Goal: Task Accomplishment & Management: Manage account settings

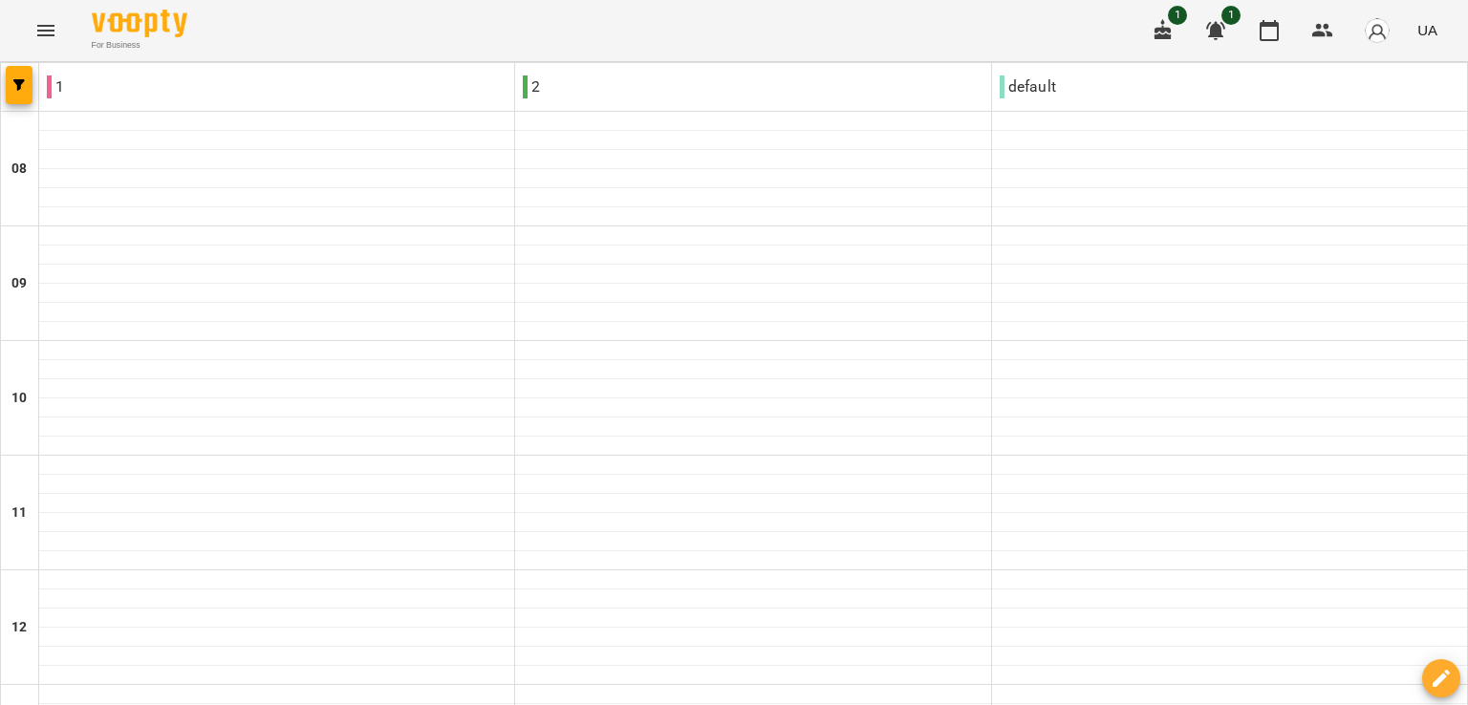
click at [531, 97] on p "2" at bounding box center [531, 87] width 17 height 23
click at [1029, 92] on p "default" at bounding box center [1028, 87] width 56 height 23
type input "**********"
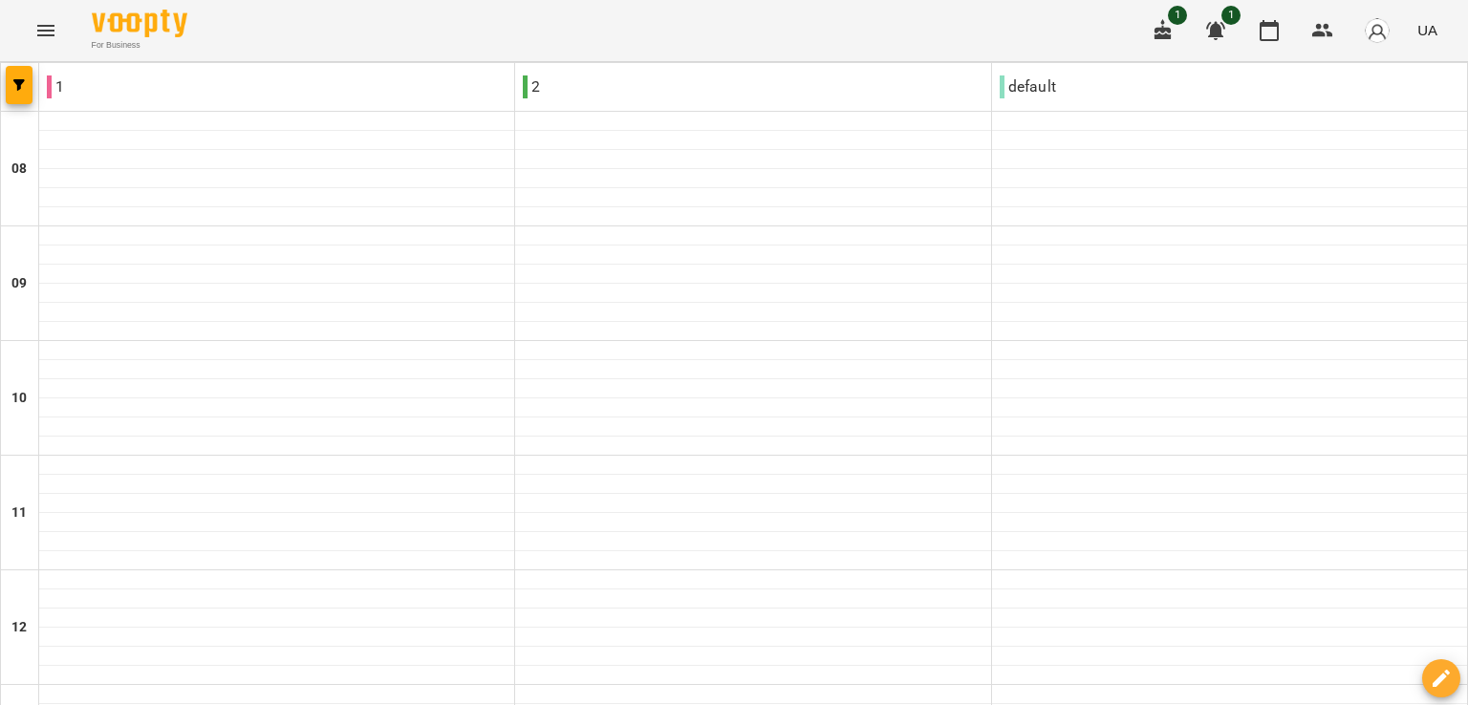
type input "**********"
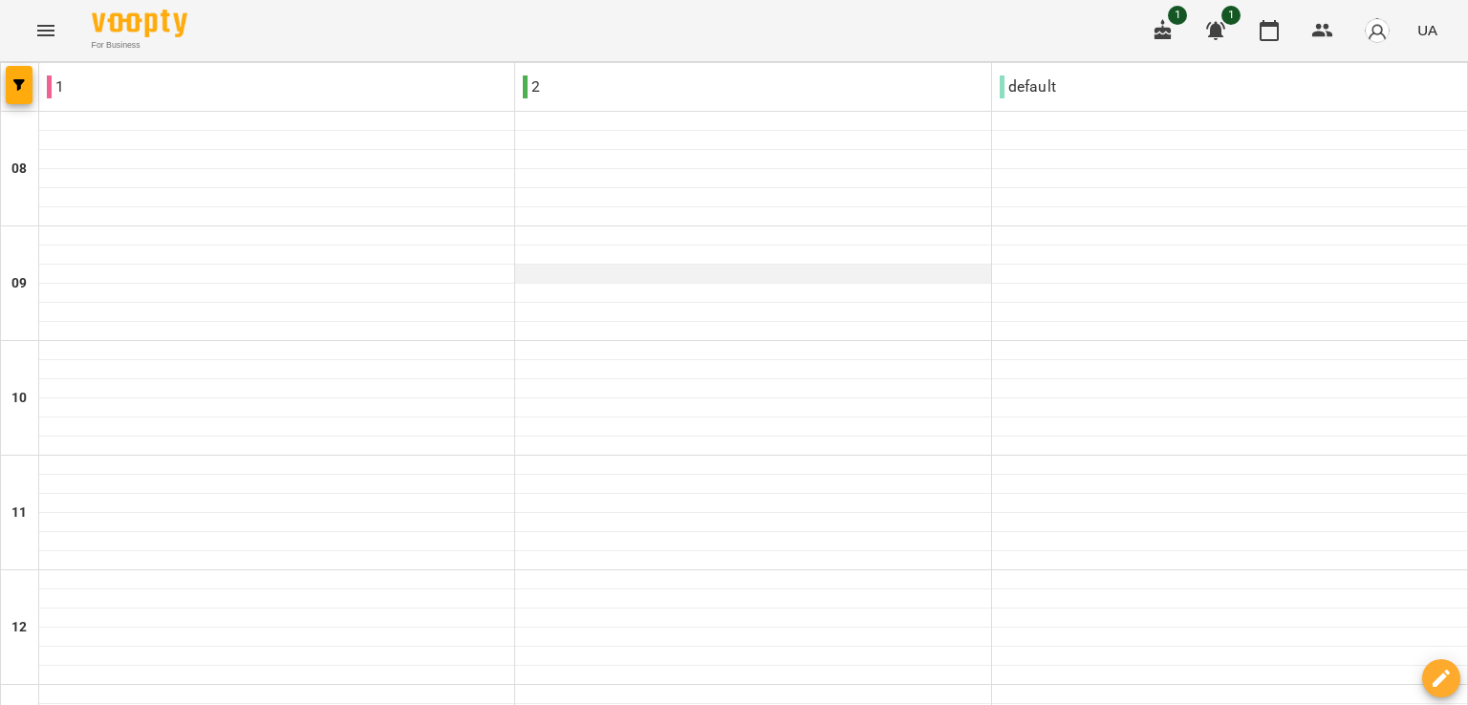
scroll to position [191, 0]
click at [15, 84] on icon "button" at bounding box center [18, 84] width 11 height 11
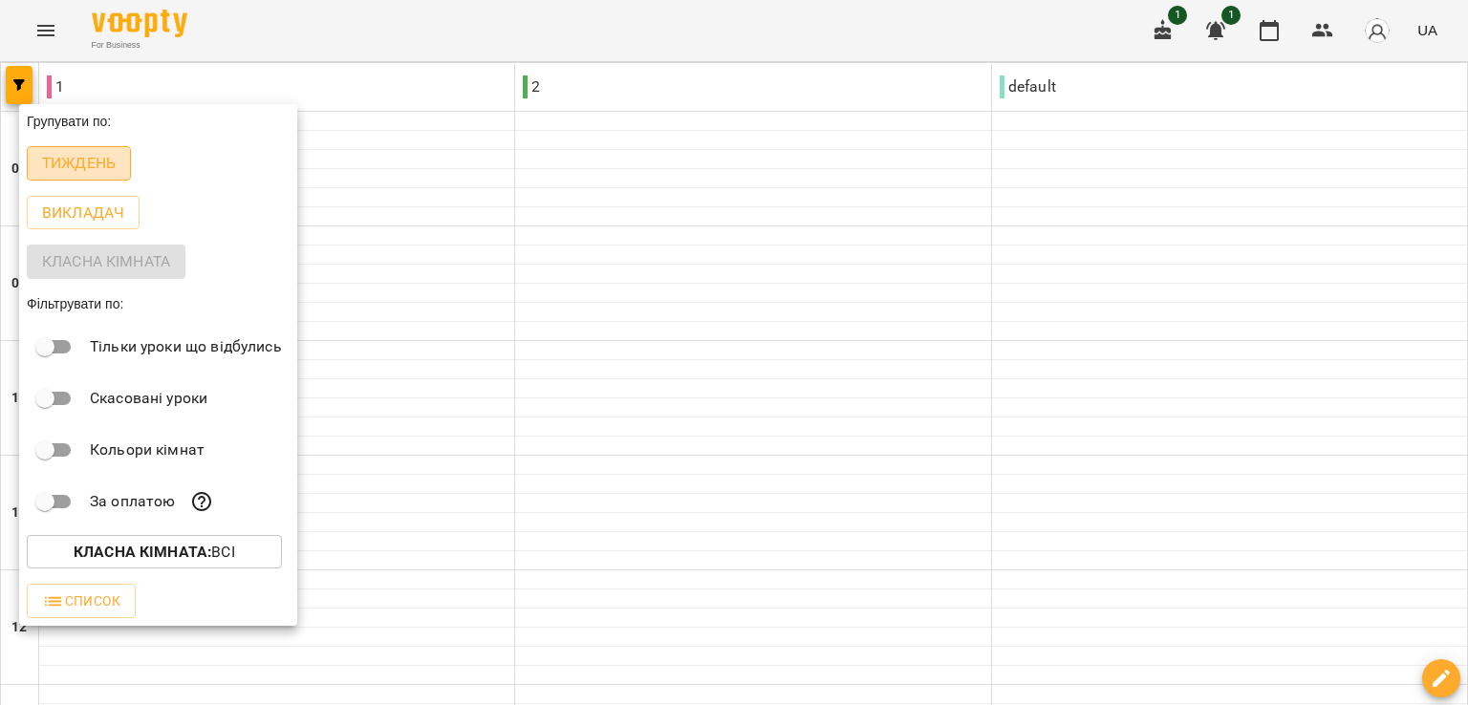
click at [88, 159] on p "Тиждень" at bounding box center [79, 163] width 74 height 23
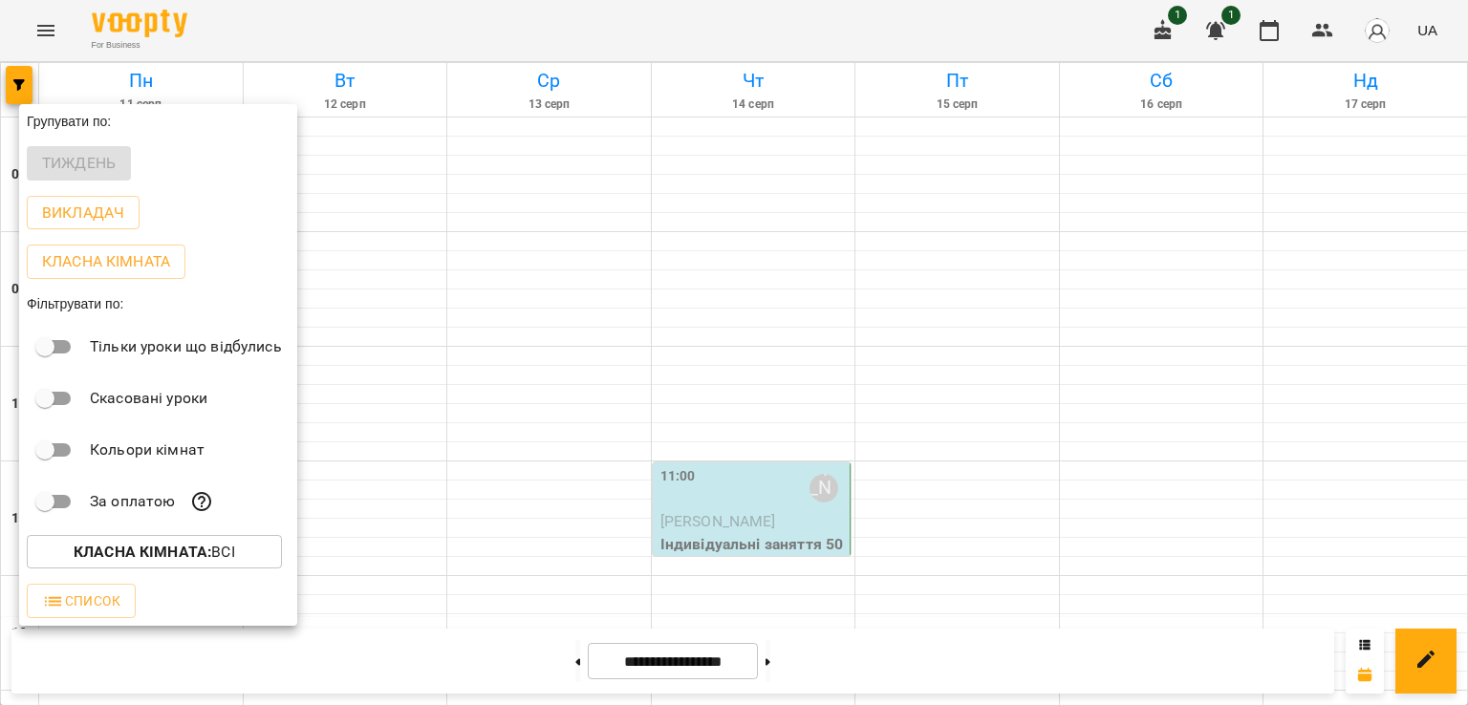
click at [423, 376] on div at bounding box center [734, 352] width 1468 height 705
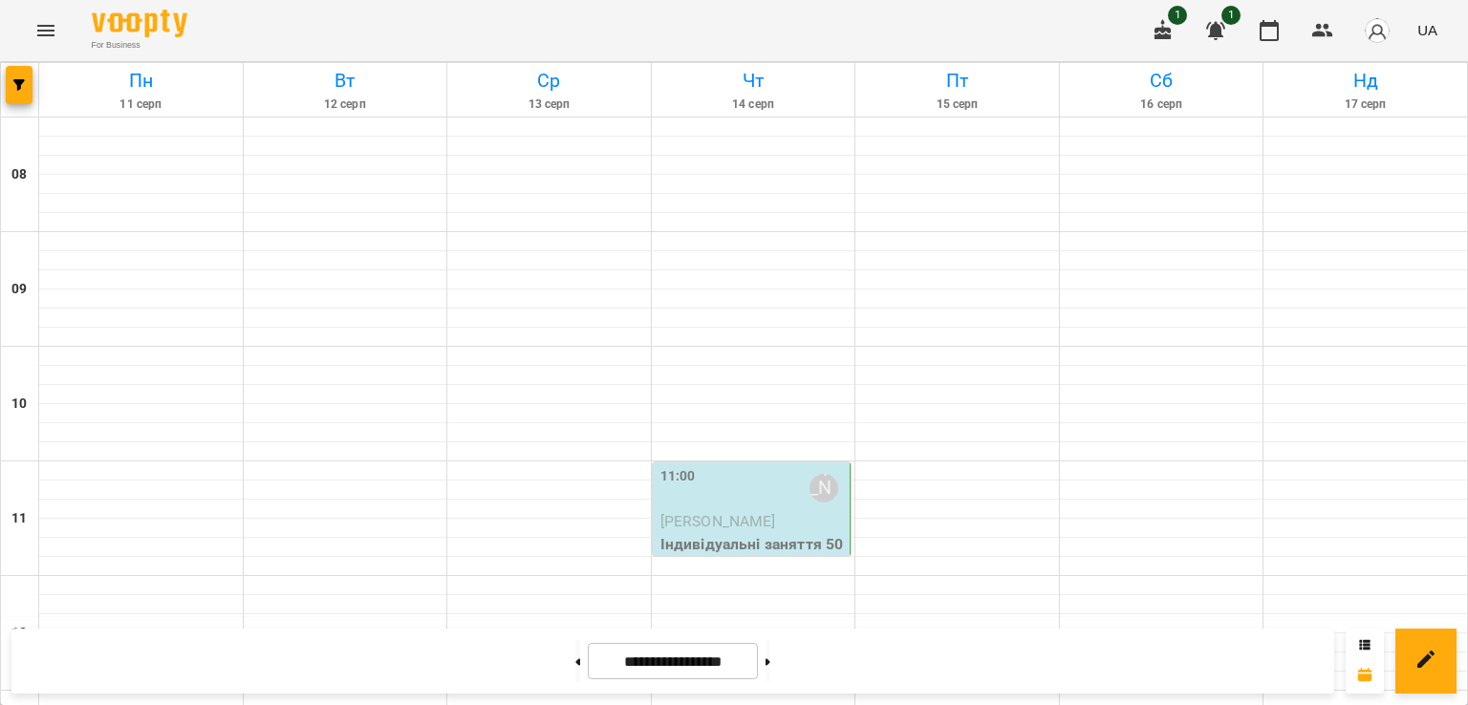
scroll to position [0, 0]
click at [696, 478] on div "11:00 Софія Грушаник" at bounding box center [754, 488] width 186 height 44
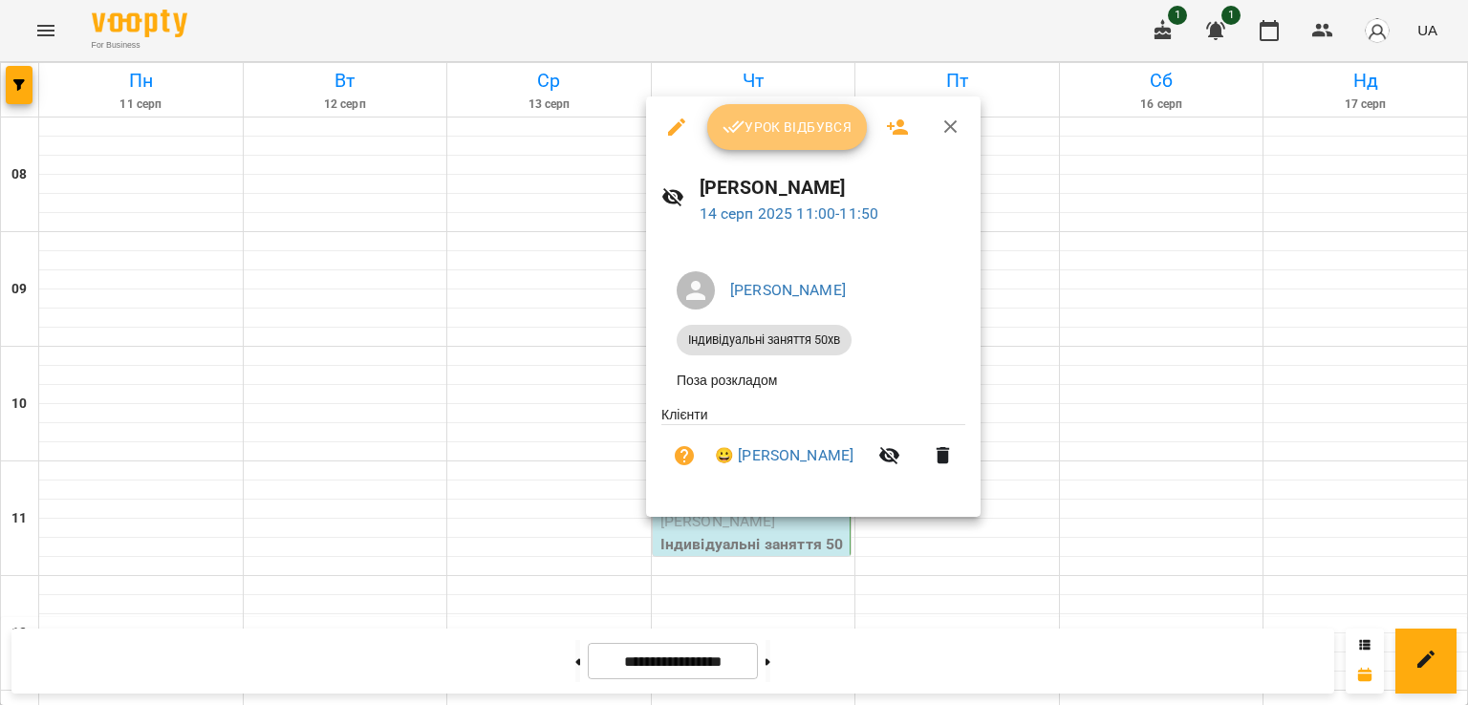
click at [763, 146] on button "Урок відбувся" at bounding box center [787, 127] width 161 height 46
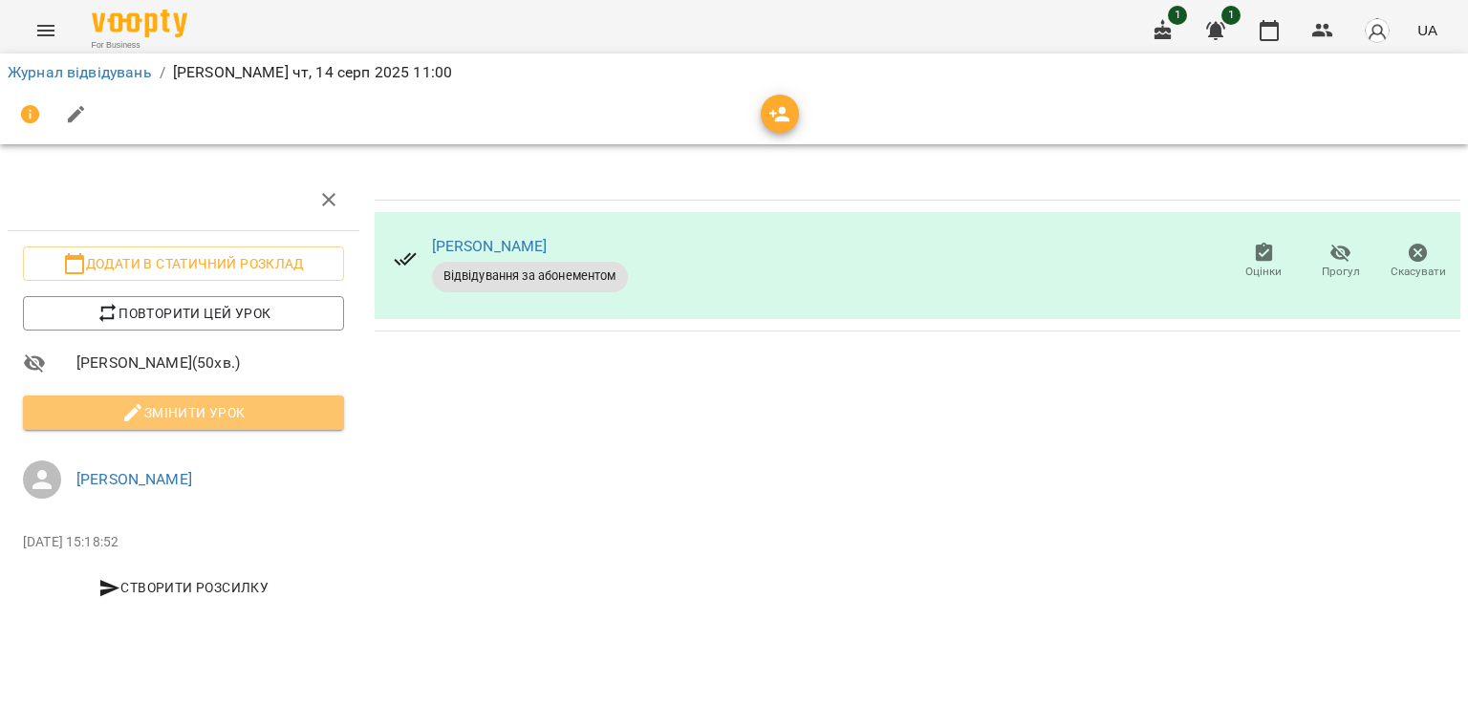
click at [234, 418] on span "Змінити урок" at bounding box center [183, 412] width 291 height 23
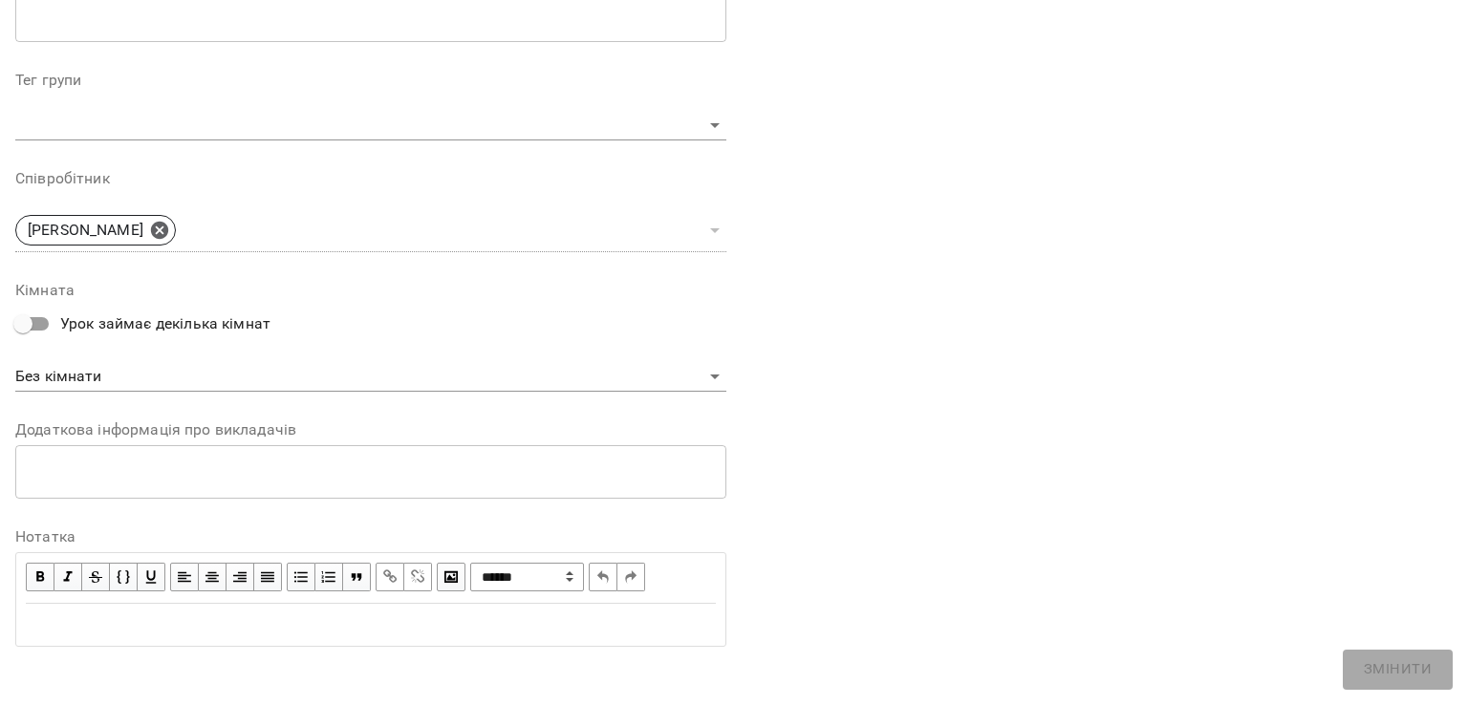
scroll to position [566, 0]
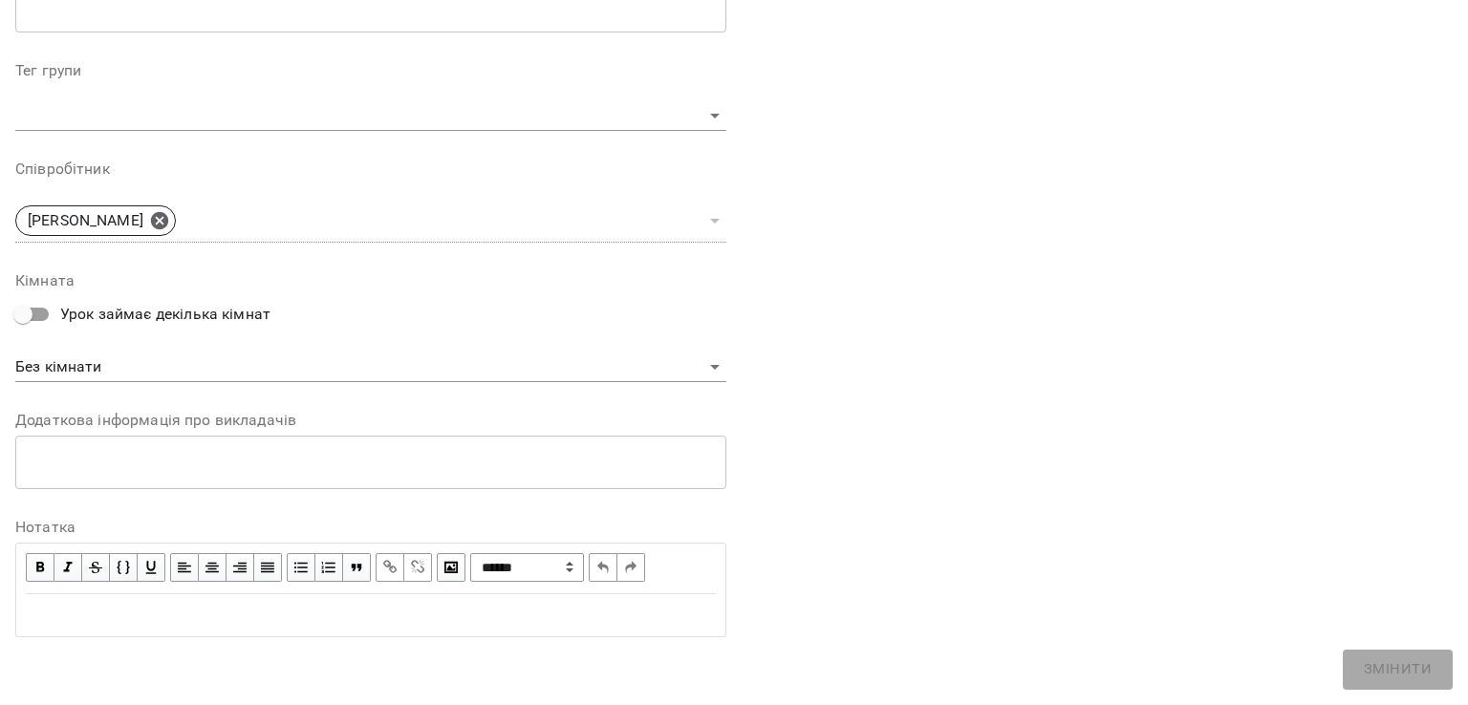
click at [87, 601] on div "Edit text" at bounding box center [370, 616] width 707 height 40
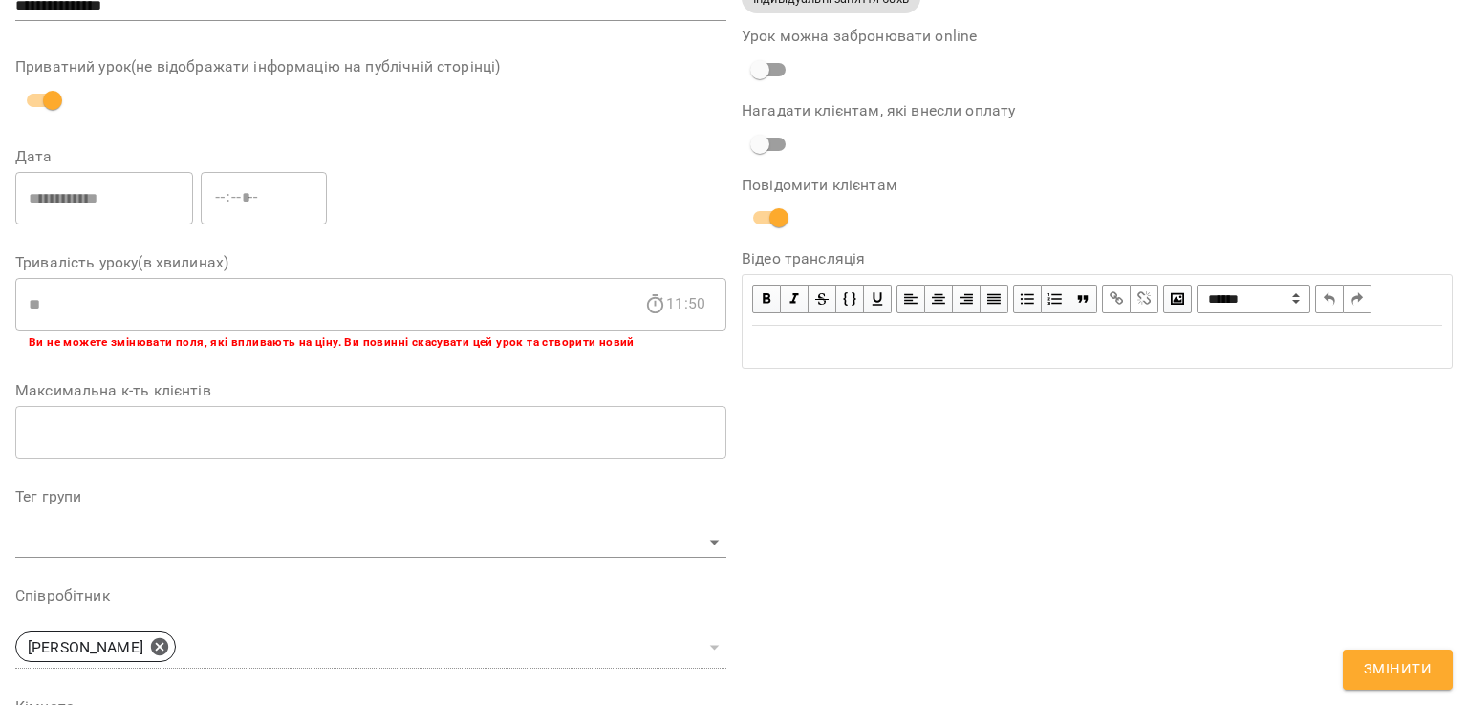
scroll to position [0, 0]
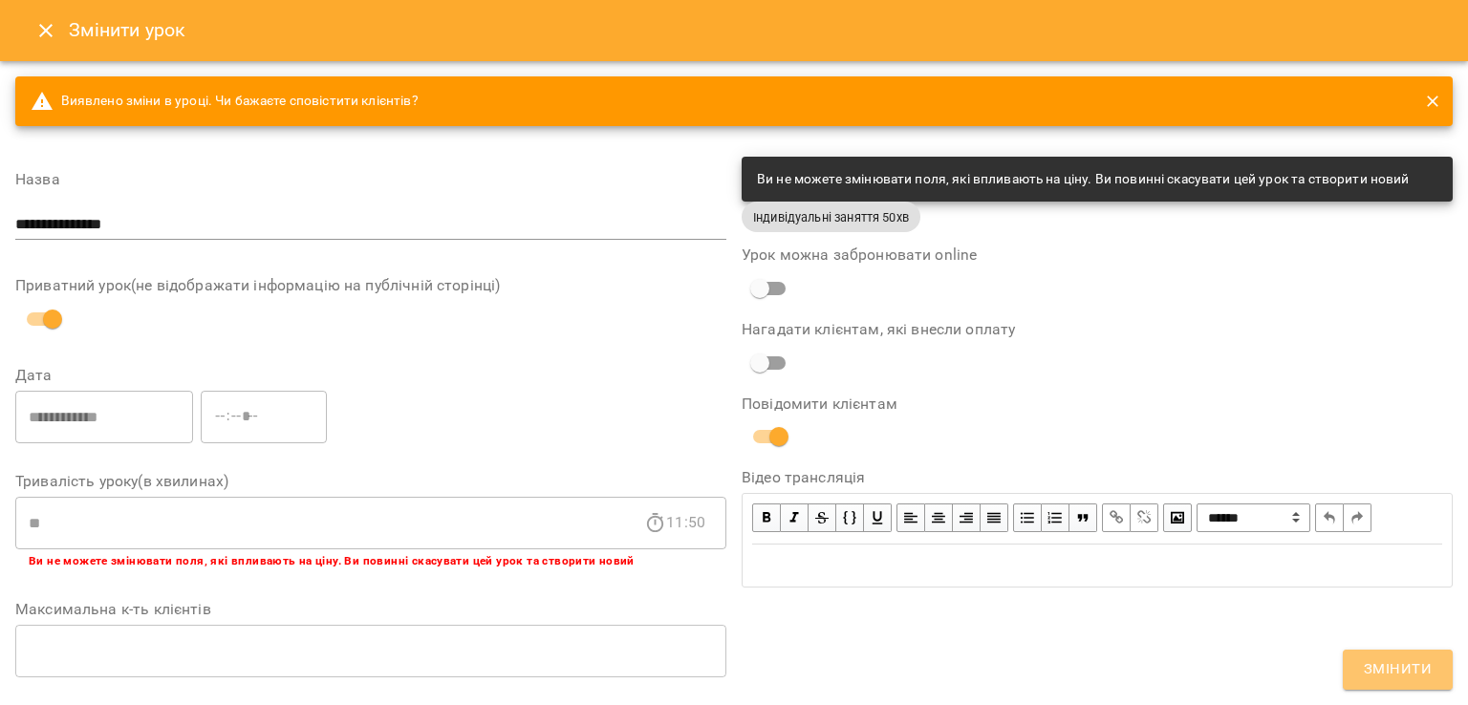
click at [1408, 670] on span "Змінити" at bounding box center [1398, 670] width 68 height 25
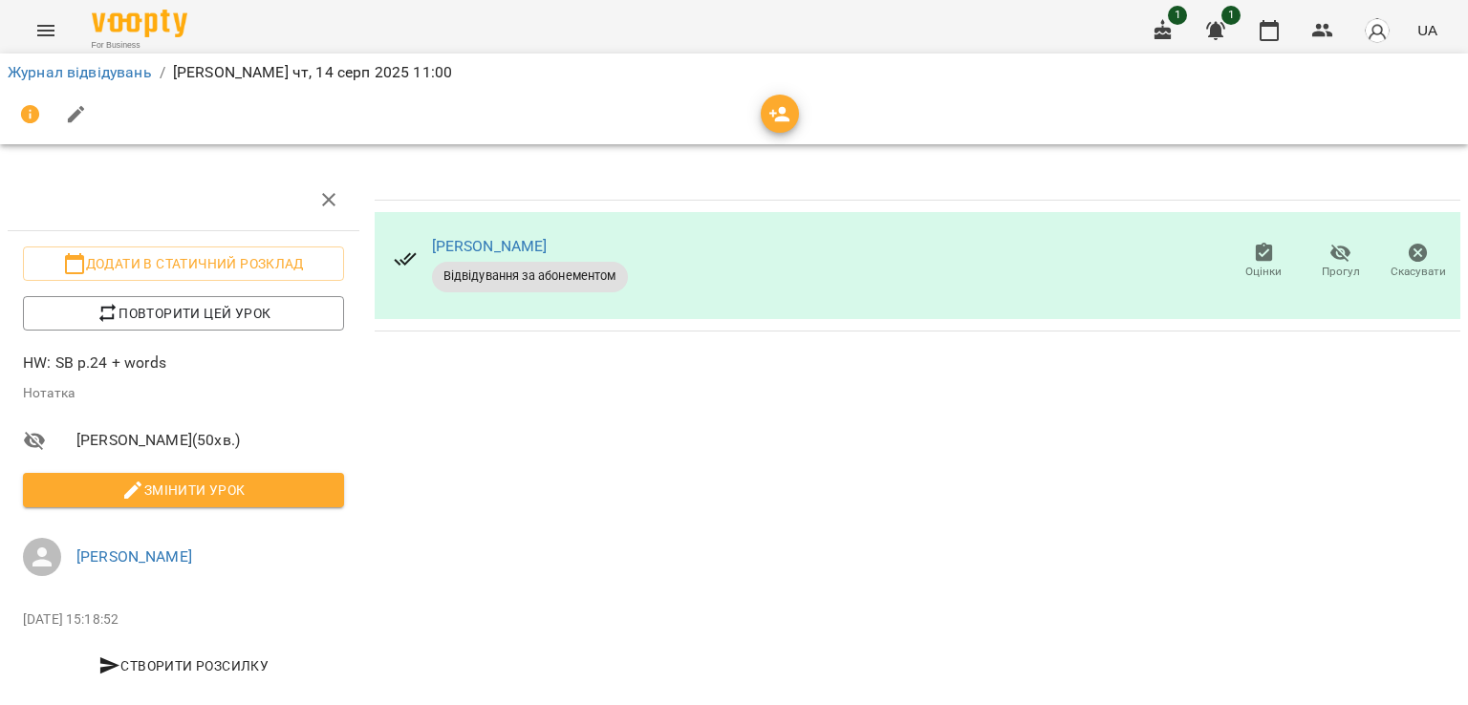
scroll to position [22, 0]
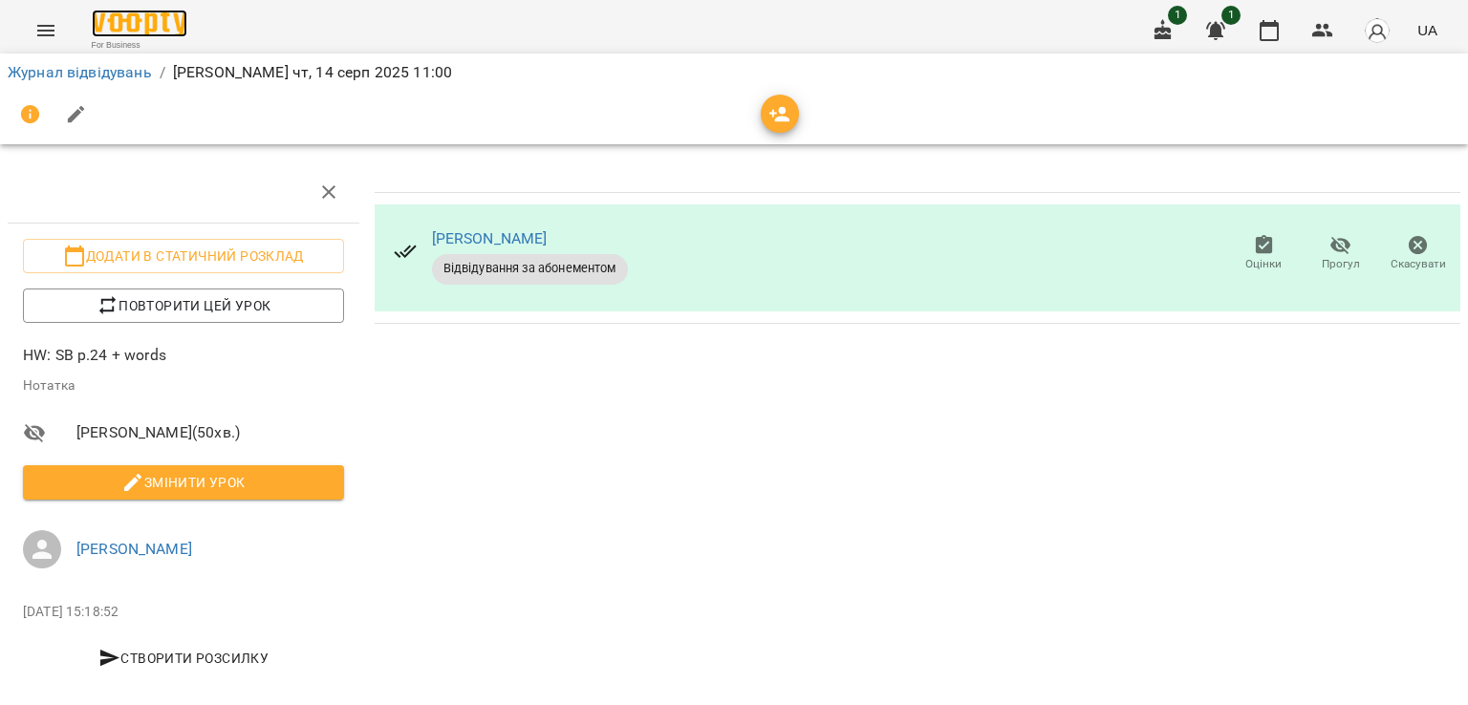
click at [147, 19] on img at bounding box center [140, 24] width 96 height 28
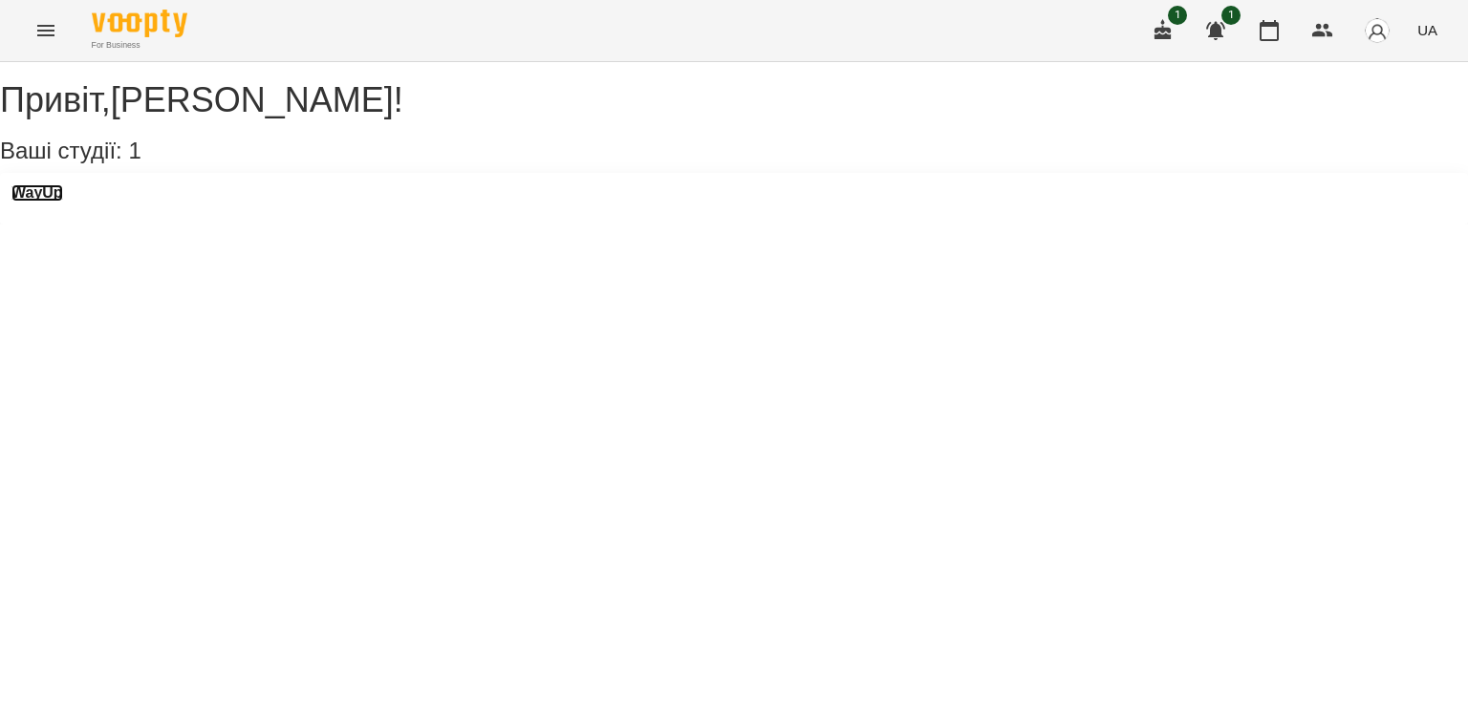
click at [49, 202] on h3 "WayUp" at bounding box center [37, 192] width 52 height 17
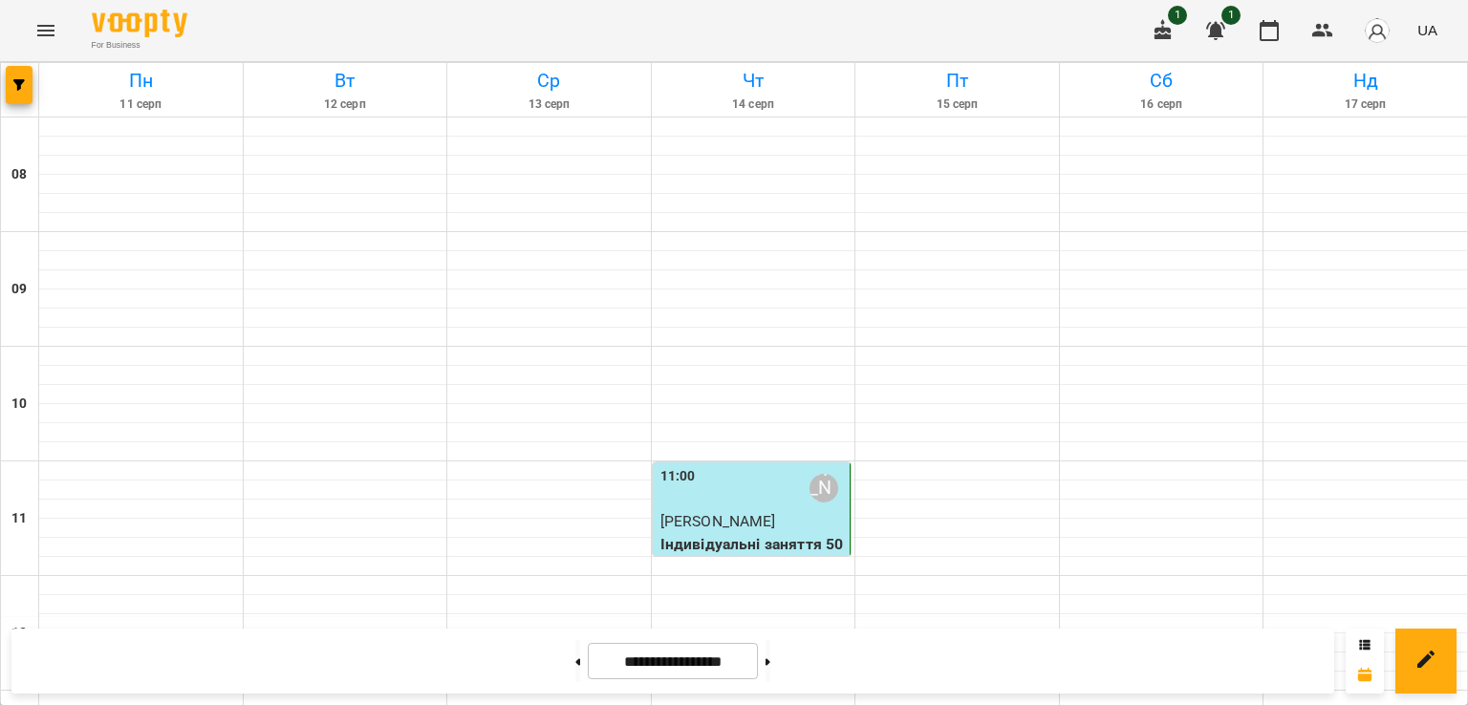
scroll to position [1104, 0]
click at [770, 666] on button at bounding box center [768, 661] width 5 height 42
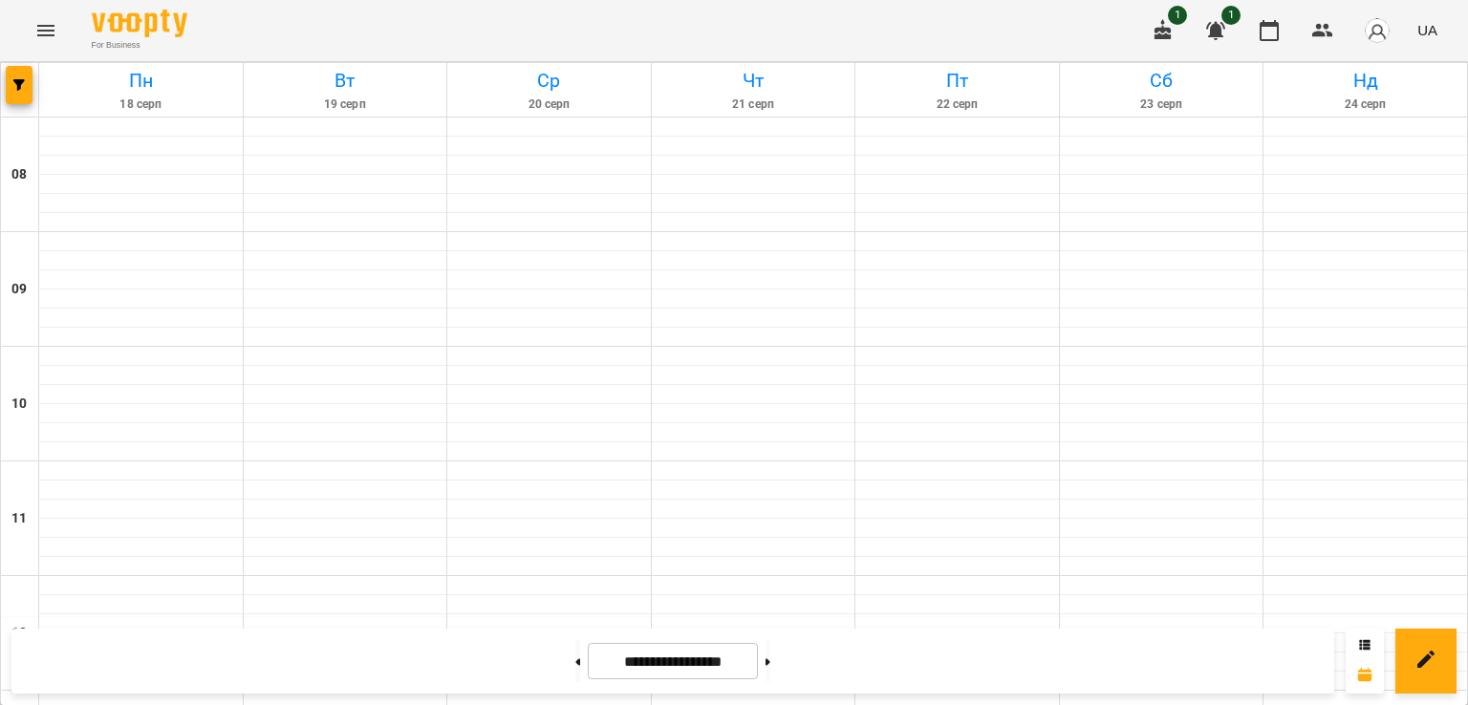
scroll to position [990, 0]
click at [575, 661] on button at bounding box center [577, 661] width 5 height 42
type input "**********"
